Goal: Use online tool/utility

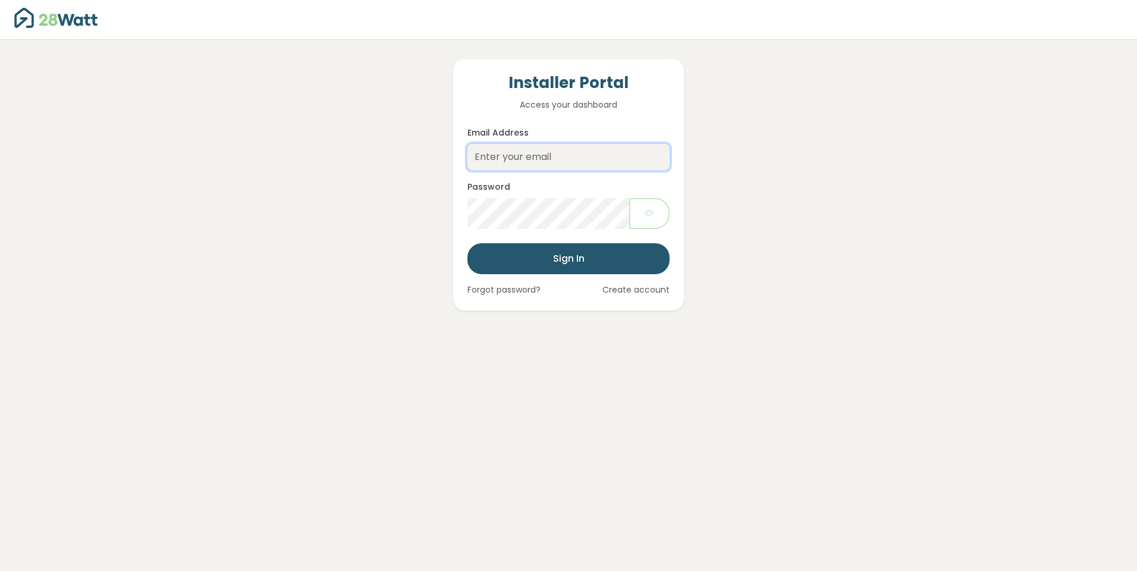
click at [546, 164] on input "Email Address" at bounding box center [568, 157] width 202 height 26
type input "jake@28watt.com.au"
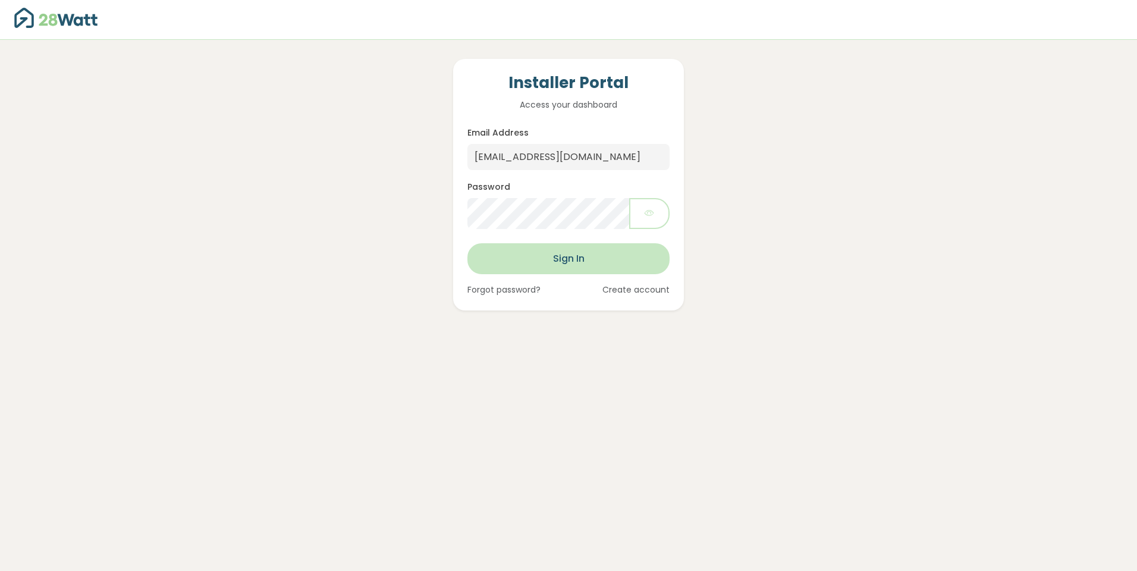
click at [549, 251] on button "Sign In" at bounding box center [568, 258] width 202 height 31
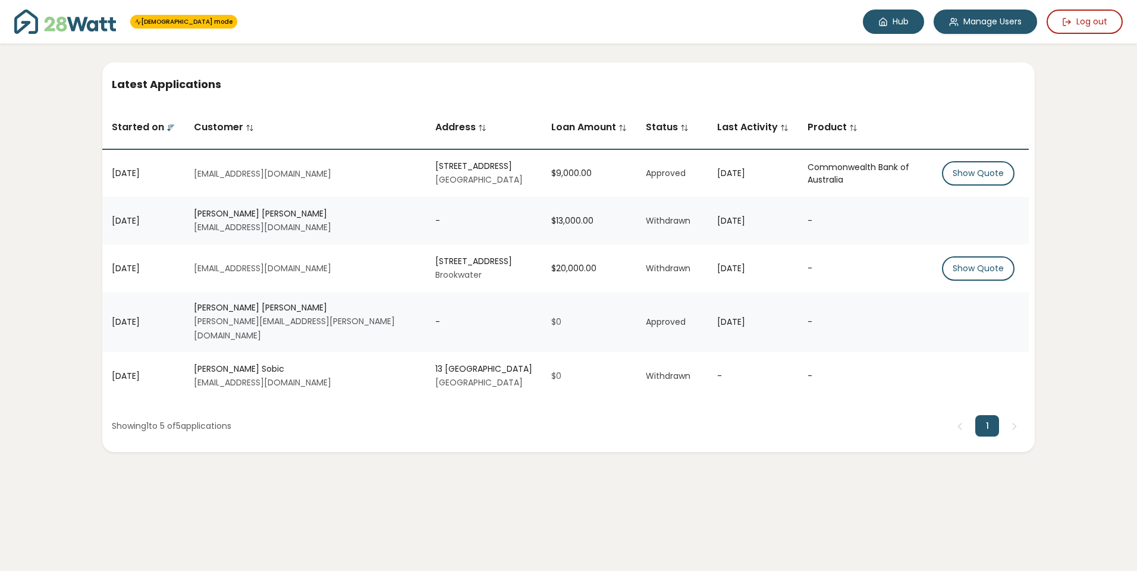
click at [908, 25] on link "Hub" at bounding box center [893, 22] width 61 height 24
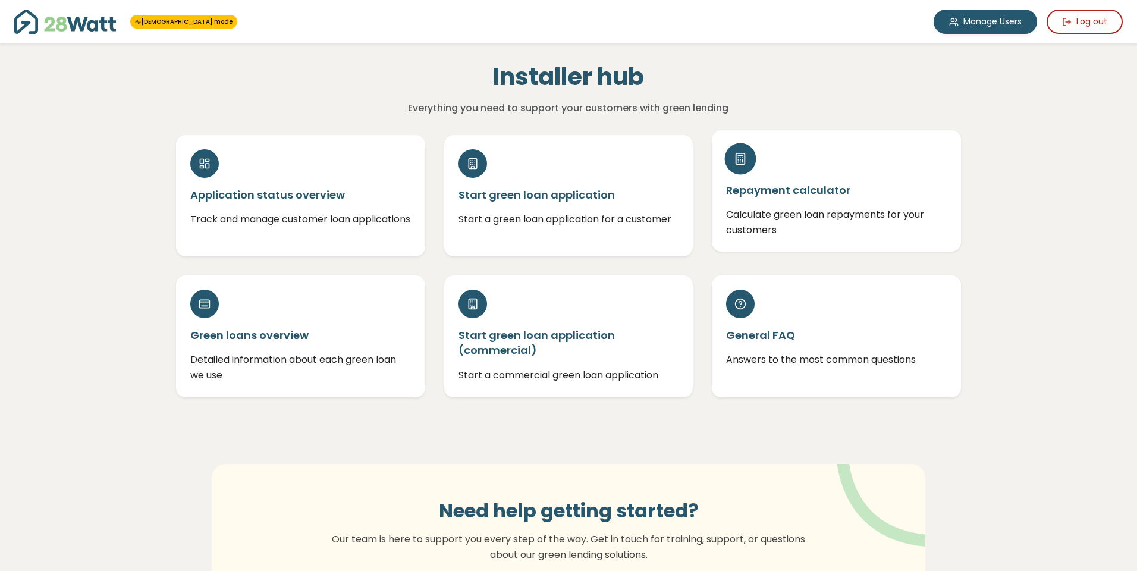
click at [791, 205] on div "Repayment calculator Calculate green loan repayments for your customers" at bounding box center [836, 190] width 249 height 121
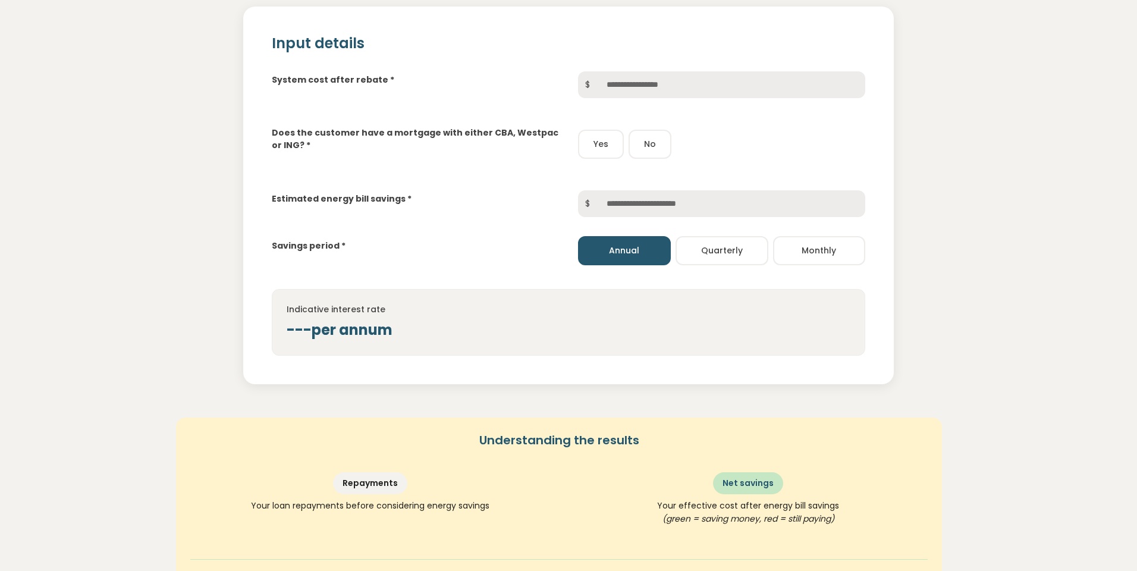
scroll to position [137, 0]
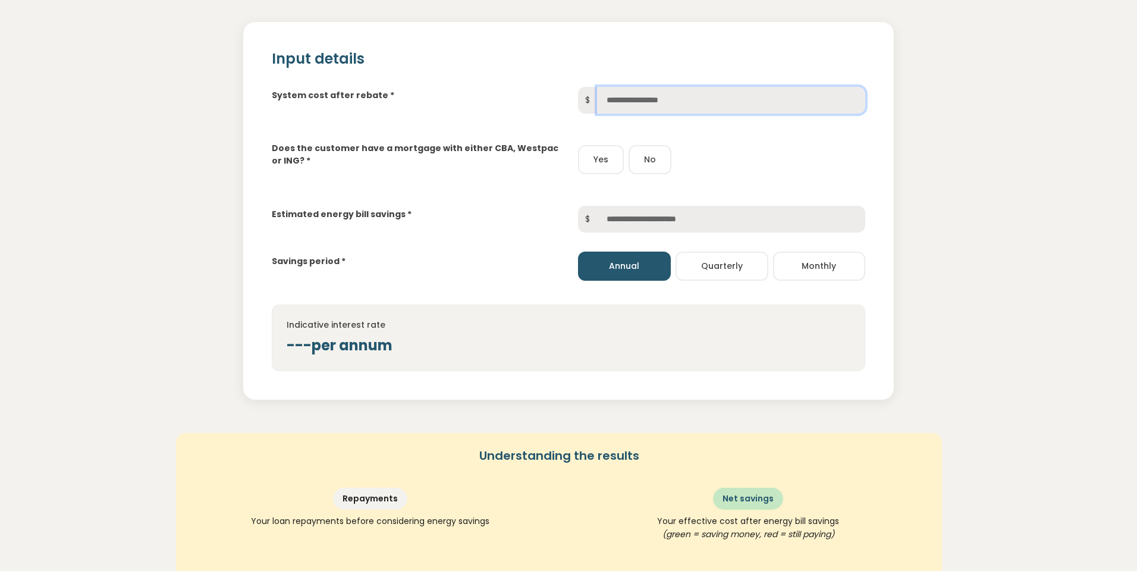
click at [657, 102] on input "text" at bounding box center [731, 100] width 268 height 27
